Goal: Information Seeking & Learning: Learn about a topic

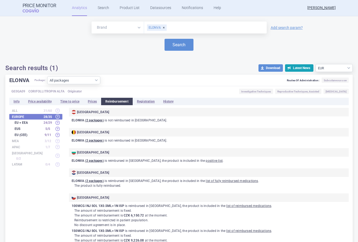
select select "EUR"
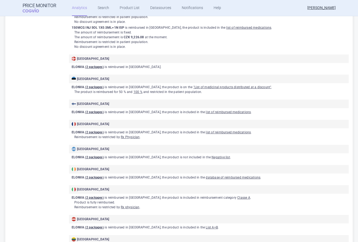
scroll to position [212, 0]
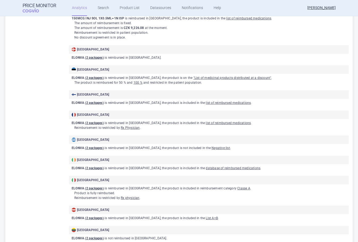
drag, startPoint x: 348, startPoint y: 134, endPoint x: 342, endPoint y: 135, distance: 6.1
click at [348, 134] on div "ELONVA Package: All packages 100MCG INJ SOL 1X0.5ML+1N ISP ( 32 ) 150MCG INJ SO…" at bounding box center [178, 151] width 347 height 579
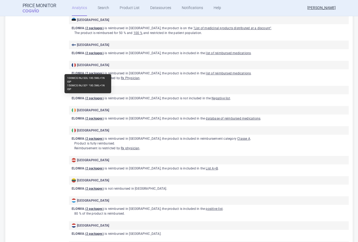
scroll to position [265, 0]
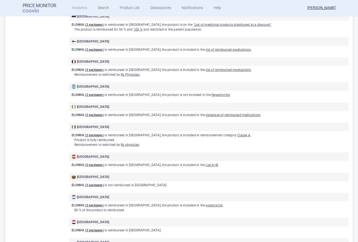
drag, startPoint x: 325, startPoint y: 117, endPoint x: 321, endPoint y: 118, distance: 3.8
click at [325, 117] on p "ELONVA ( 2 packages ) is reimbursed in [GEOGRAPHIC_DATA] , the product is inclu…" at bounding box center [210, 115] width 277 height 5
drag, startPoint x: 331, startPoint y: 139, endPoint x: 326, endPoint y: 139, distance: 5.8
click at [331, 139] on p "Product is fully reimbursed ." at bounding box center [211, 139] width 274 height 5
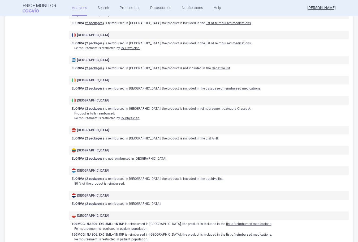
scroll to position [318, 0]
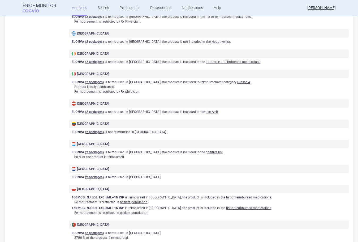
drag, startPoint x: 331, startPoint y: 132, endPoint x: 320, endPoint y: 133, distance: 11.2
click at [331, 132] on p "ELONVA ( 2 packages ) is not reimbursed in [GEOGRAPHIC_DATA] ." at bounding box center [210, 132] width 277 height 5
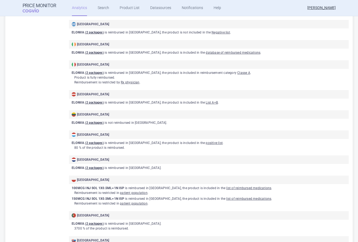
scroll to position [360, 0]
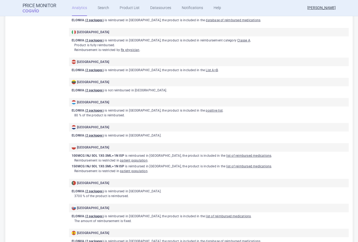
drag, startPoint x: 335, startPoint y: 113, endPoint x: 321, endPoint y: 118, distance: 14.9
click at [335, 113] on p "80 % of the product is reimbursed ." at bounding box center [211, 115] width 274 height 5
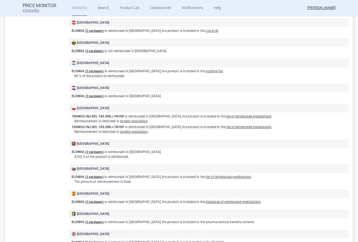
scroll to position [413, 0]
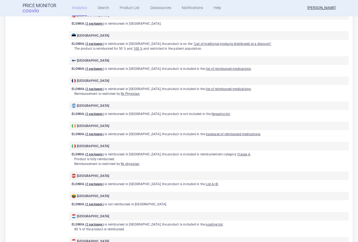
scroll to position [336, 0]
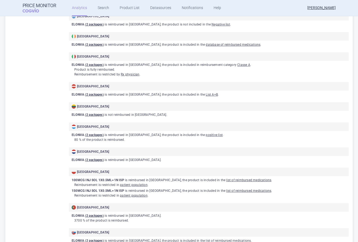
drag, startPoint x: 347, startPoint y: 147, endPoint x: 343, endPoint y: 148, distance: 4.4
click at [347, 148] on div "ELONVA Package: All packages 100MCG INJ SOL 1X0.5ML+1N ISP ( 32 ) 150MCG INJ SO…" at bounding box center [178, 28] width 347 height 579
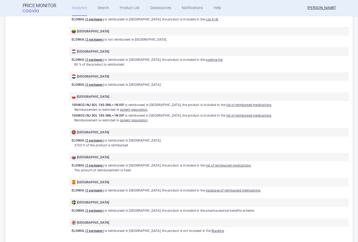
scroll to position [415, 0]
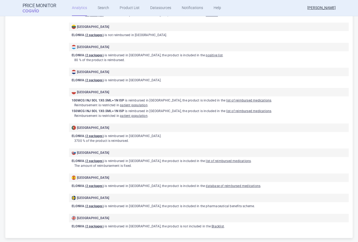
drag, startPoint x: 323, startPoint y: 130, endPoint x: 266, endPoint y: 142, distance: 58.3
click at [323, 130] on h2 "[GEOGRAPHIC_DATA]" at bounding box center [209, 127] width 280 height 8
drag, startPoint x: 78, startPoint y: 166, endPoint x: 122, endPoint y: 166, distance: 44.1
click at [122, 166] on p "The amount of reimbursement is fixed ." at bounding box center [211, 165] width 274 height 5
click at [123, 166] on p "The amount of reimbursement is fixed ." at bounding box center [211, 165] width 274 height 5
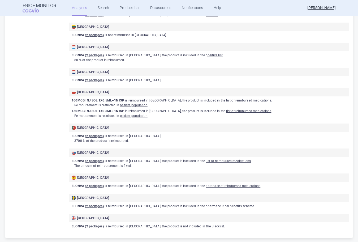
drag, startPoint x: 340, startPoint y: 124, endPoint x: 324, endPoint y: 127, distance: 16.1
click at [340, 124] on h2 "[GEOGRAPHIC_DATA]" at bounding box center [209, 127] width 280 height 8
click at [323, 110] on p "150MCG INJ SOL 1X0.5ML+1N ISP is reimbursed in [GEOGRAPHIC_DATA] , the product …" at bounding box center [210, 111] width 277 height 5
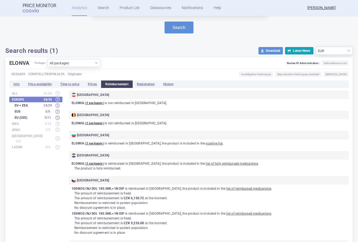
scroll to position [0, 0]
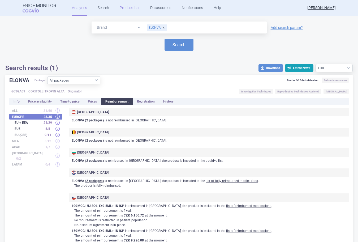
click at [125, 10] on link "Product List" at bounding box center [130, 8] width 20 height 16
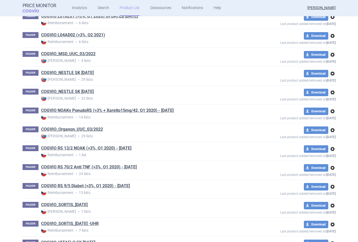
scroll to position [2865, 0]
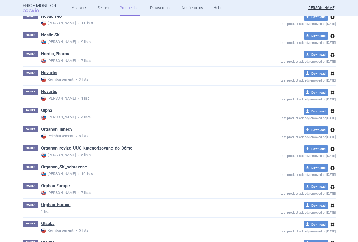
click at [64, 168] on link "Organon_SK_nehrazene" at bounding box center [64, 167] width 46 height 6
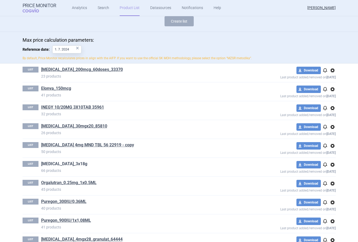
scroll to position [61, 0]
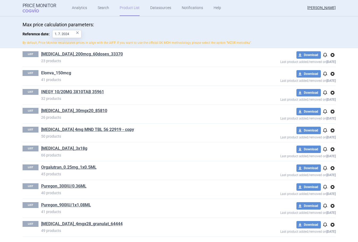
click at [62, 71] on link "Elonva_150mcg" at bounding box center [56, 73] width 30 height 6
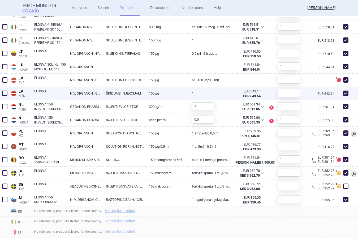
scroll to position [443, 0]
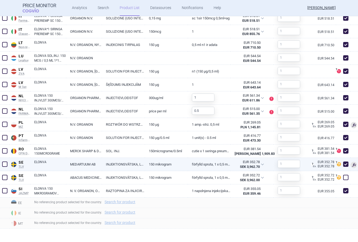
click at [344, 165] on span at bounding box center [345, 163] width 5 height 5
checkbox input "false"
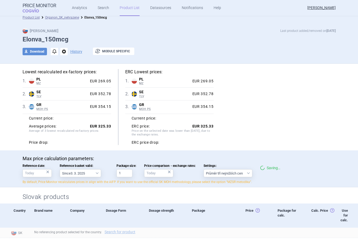
scroll to position [0, 0]
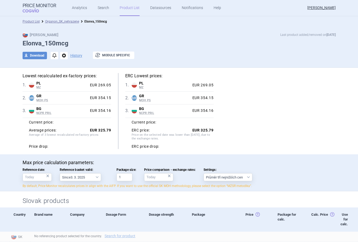
click at [258, 99] on div "Lowest recalculated ex-factory prices: 1 . PL MZ Poland MZ List of reimbursed m…" at bounding box center [179, 111] width 313 height 76
